Goal: Find specific page/section: Find specific page/section

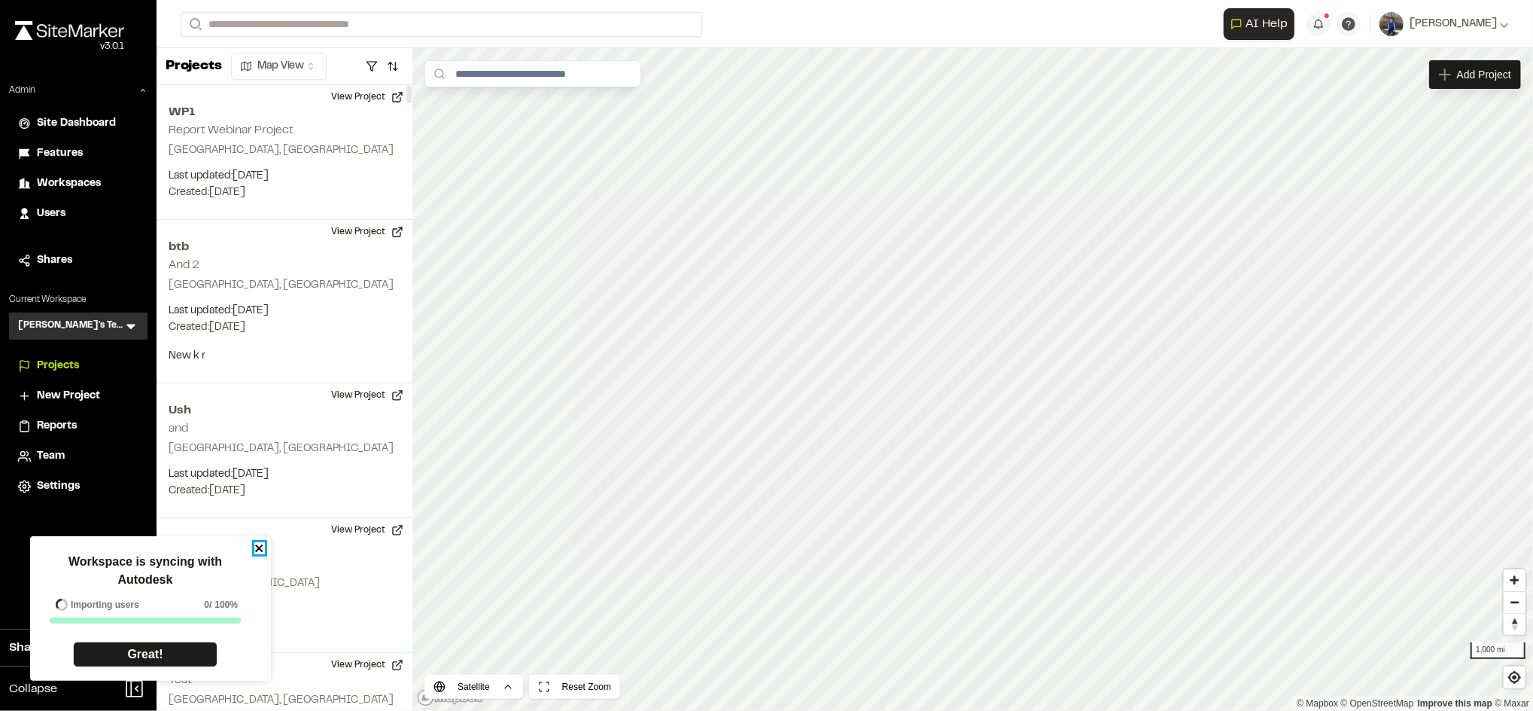
click at [259, 546] on icon "close" at bounding box center [259, 548] width 11 height 12
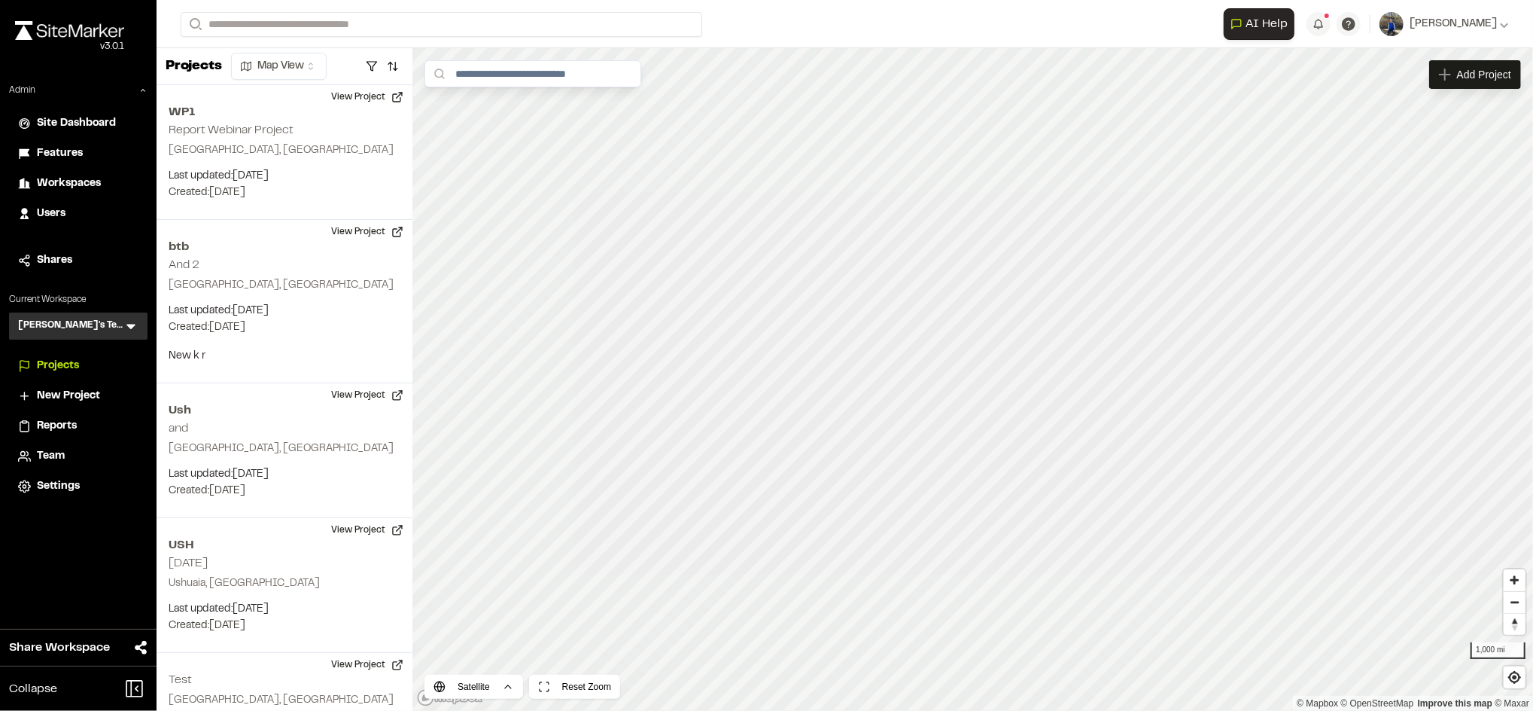
click at [131, 318] on icon at bounding box center [130, 325] width 15 height 15
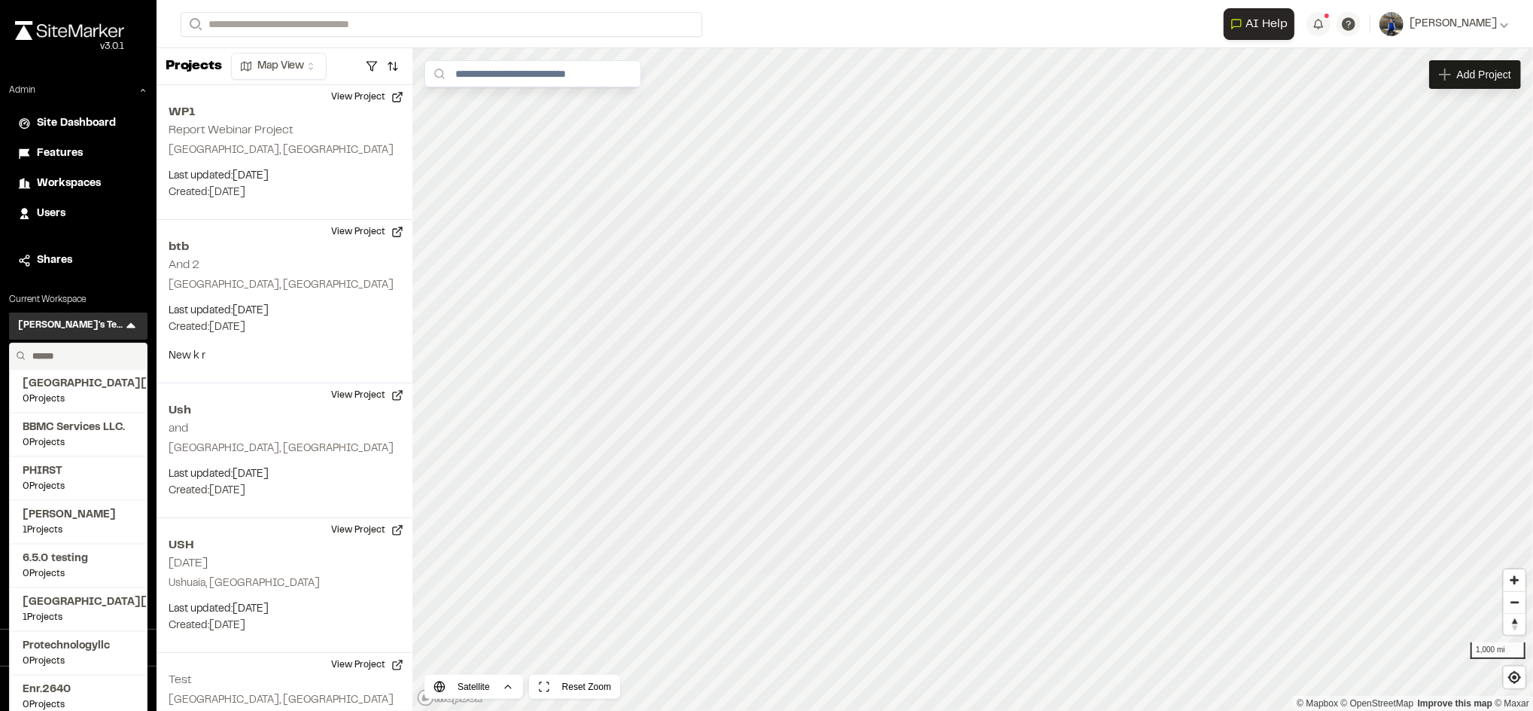
click at [72, 355] on input "text" at bounding box center [83, 356] width 114 height 26
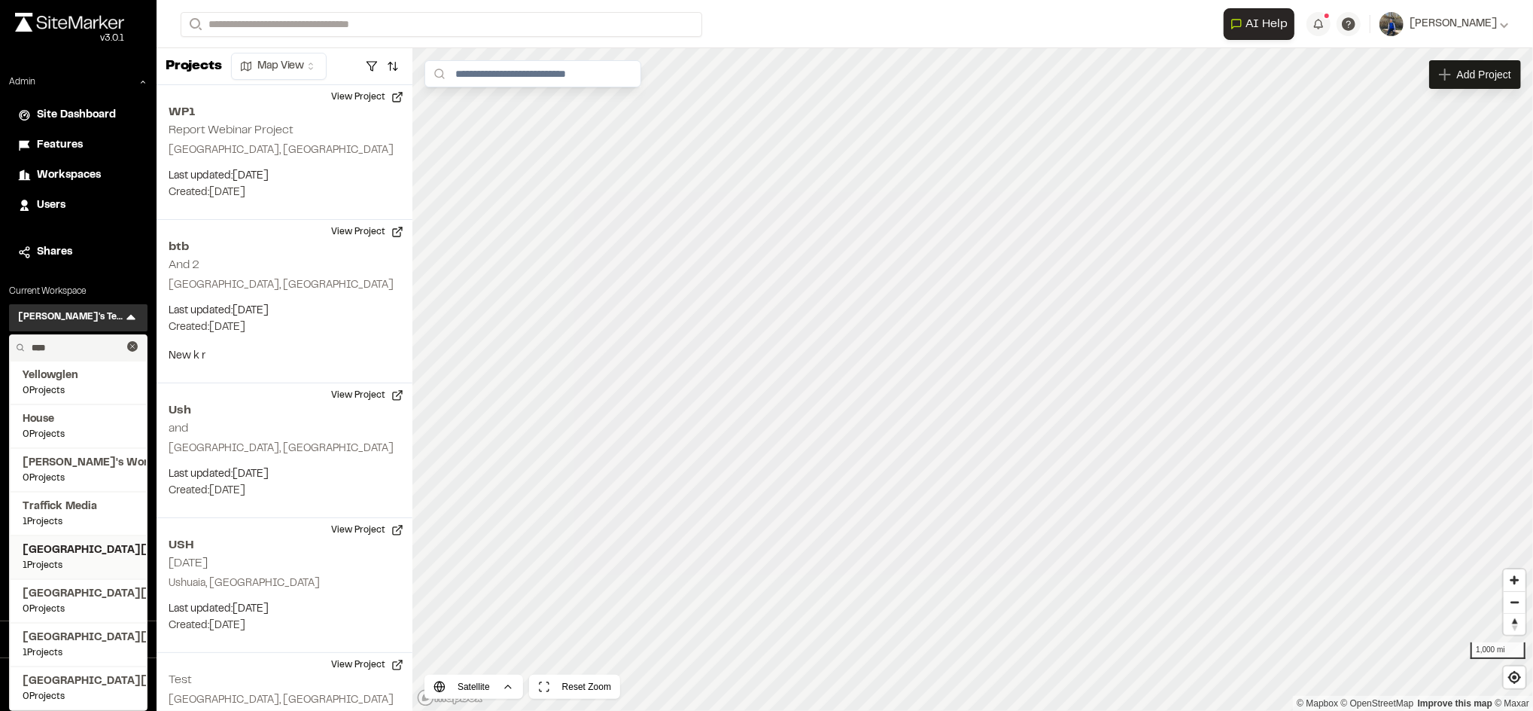
type input "****"
click at [89, 552] on span "[GEOGRAPHIC_DATA][US_STATE] SEAS-EAS 688 Site Planning and Design" at bounding box center [78, 550] width 111 height 17
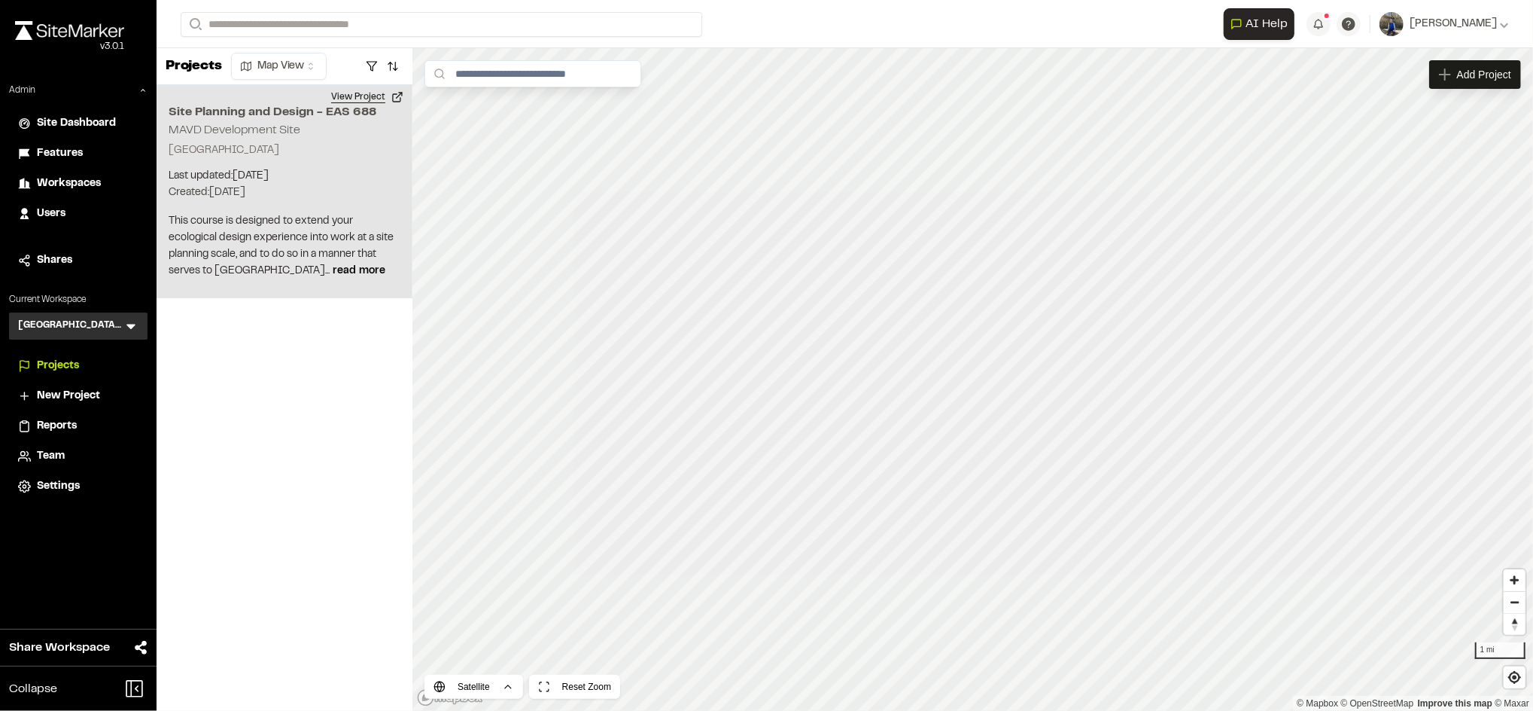
click at [368, 92] on button "View Project" at bounding box center [367, 97] width 90 height 24
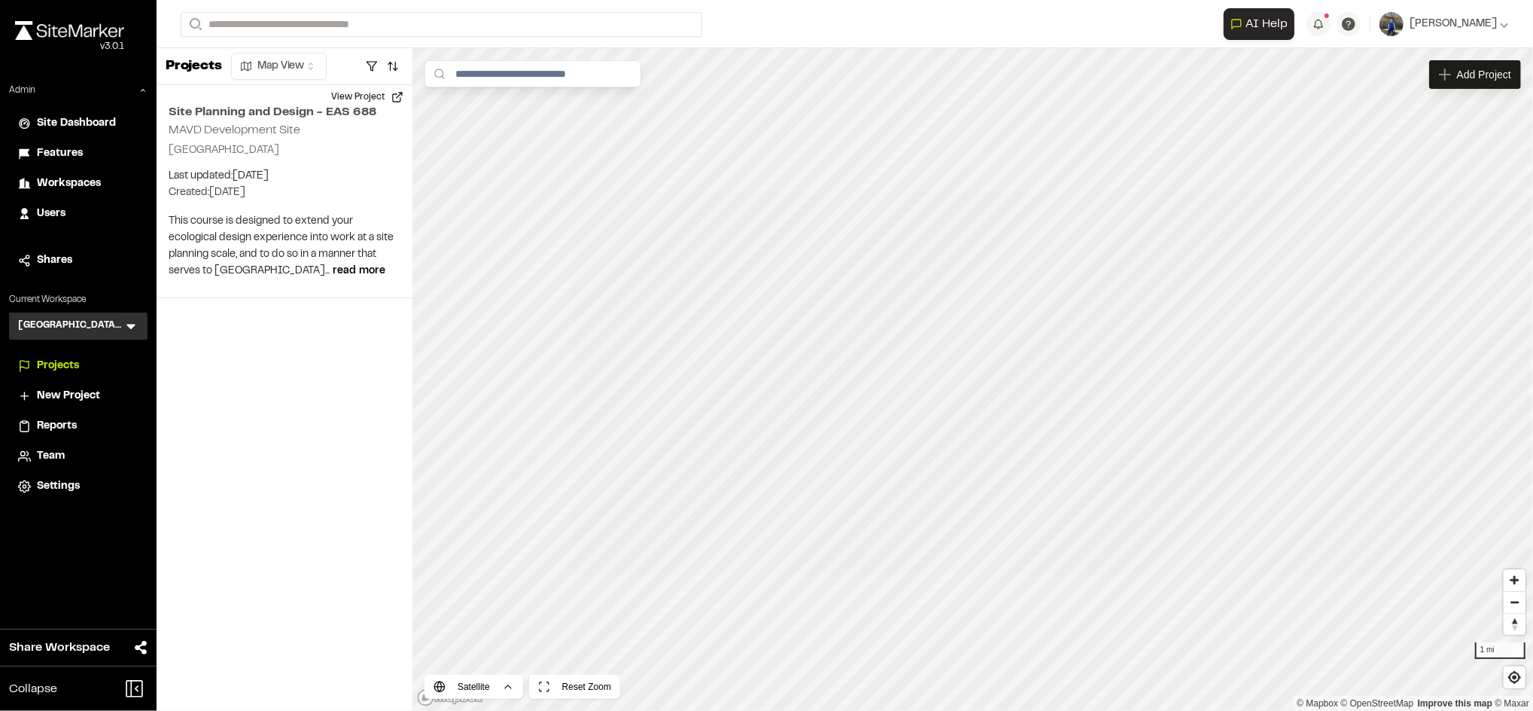
click at [98, 181] on span "Workspaces" at bounding box center [69, 183] width 64 height 17
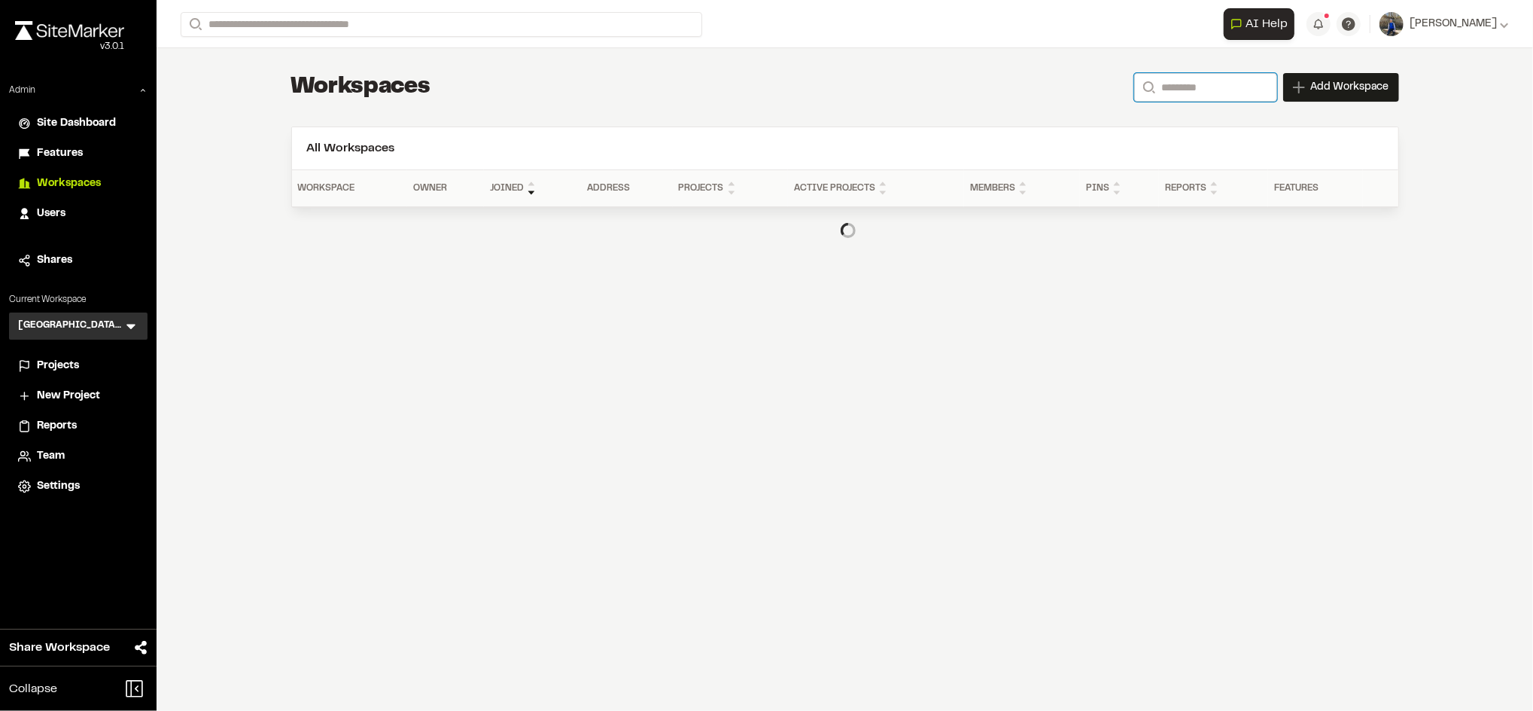
click at [1198, 77] on input "Search" at bounding box center [1205, 87] width 143 height 29
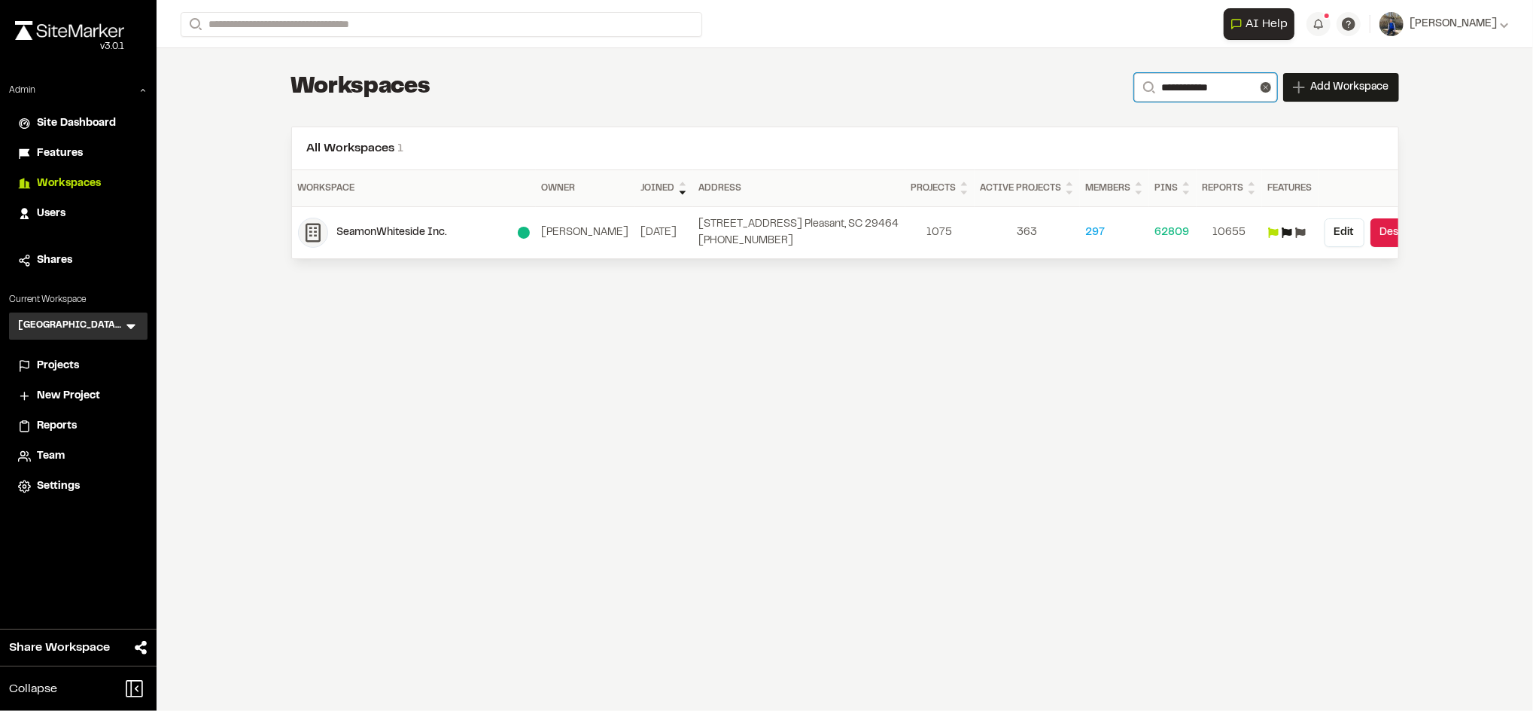
type input "**********"
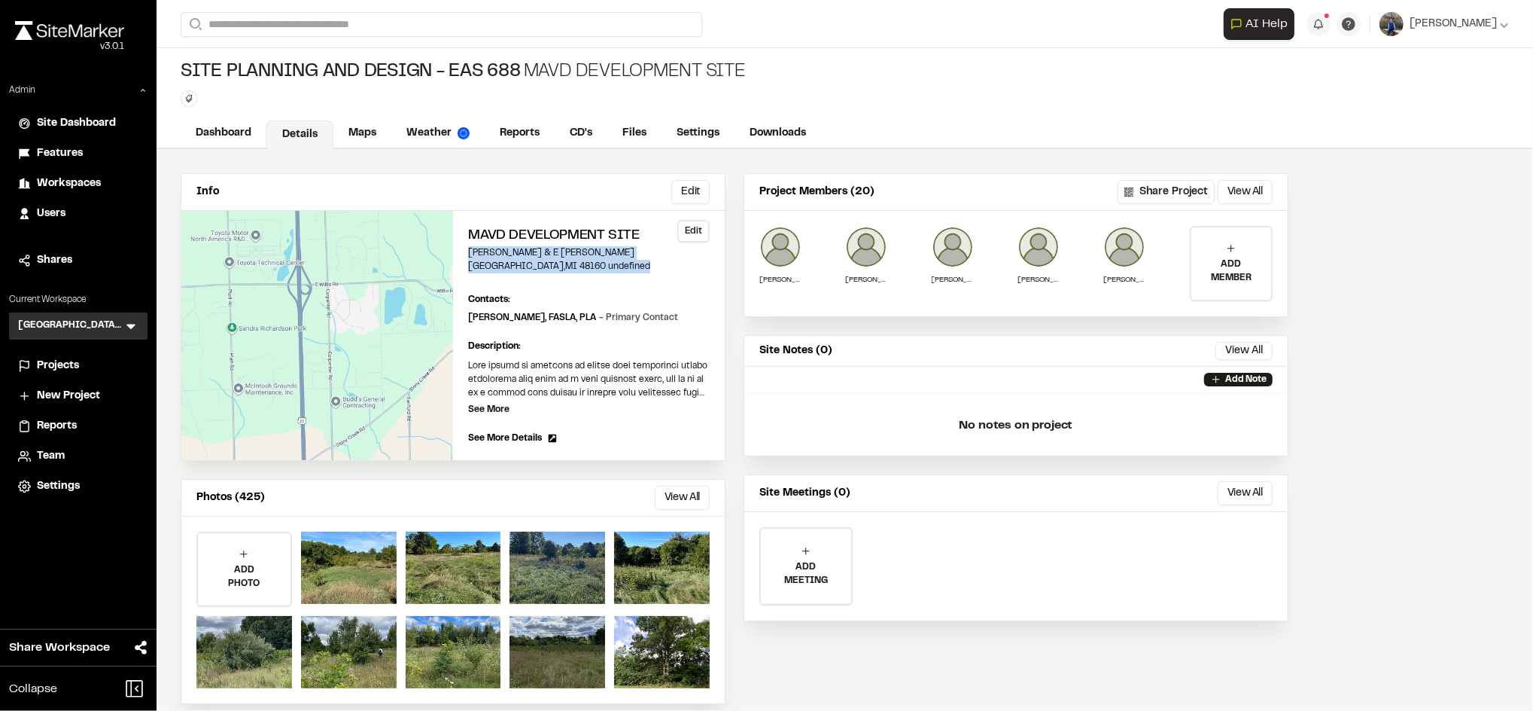
drag, startPoint x: 619, startPoint y: 265, endPoint x: 468, endPoint y: 250, distance: 151.3
click at [468, 250] on div "MAVD Development Site [PERSON_NAME][GEOGRAPHIC_DATA][PERSON_NAME] undefined Edit" at bounding box center [589, 249] width 242 height 47
copy div "[PERSON_NAME] & E [PERSON_NAME][GEOGRAPHIC_DATA] undefined"
click at [385, 124] on link "Maps" at bounding box center [362, 134] width 59 height 29
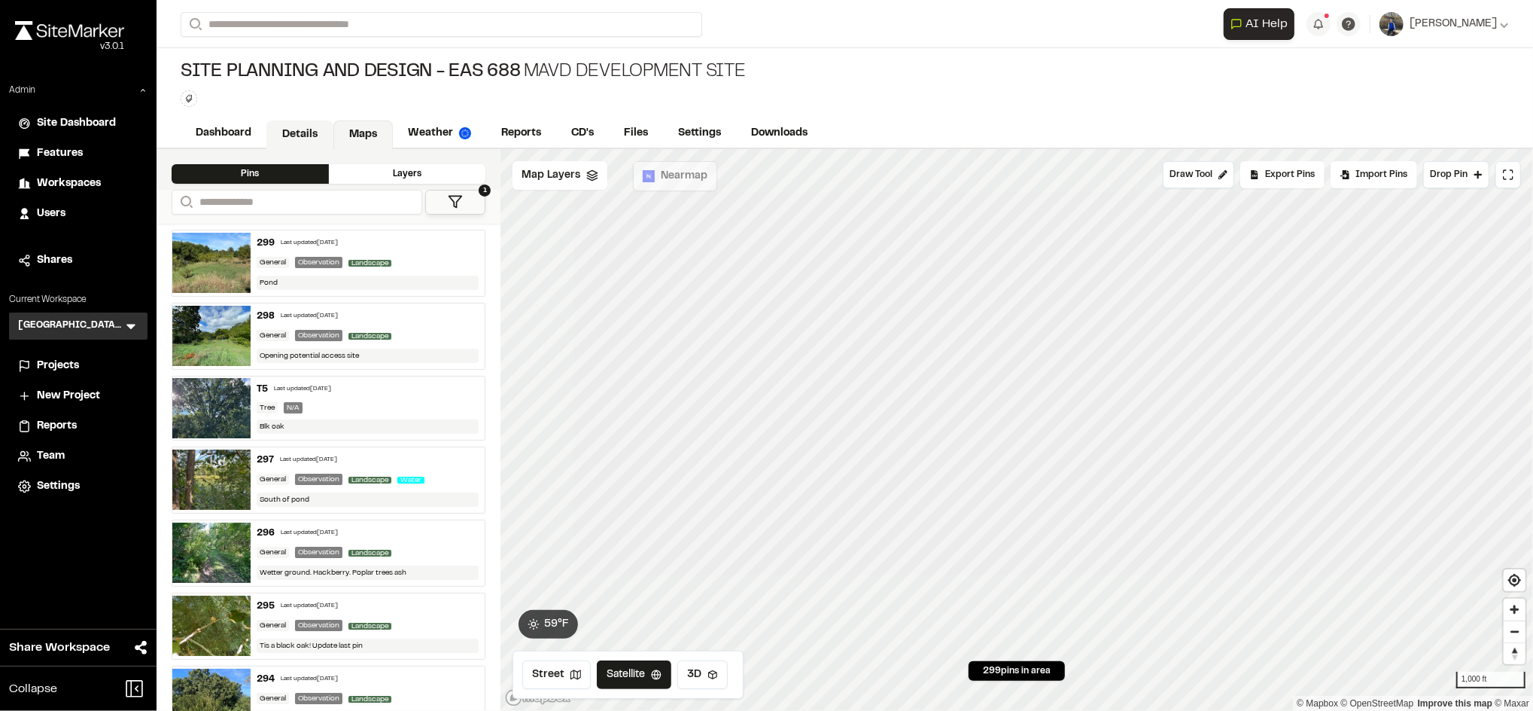
click at [289, 140] on link "Details" at bounding box center [299, 134] width 67 height 29
